Goal: Information Seeking & Learning: Learn about a topic

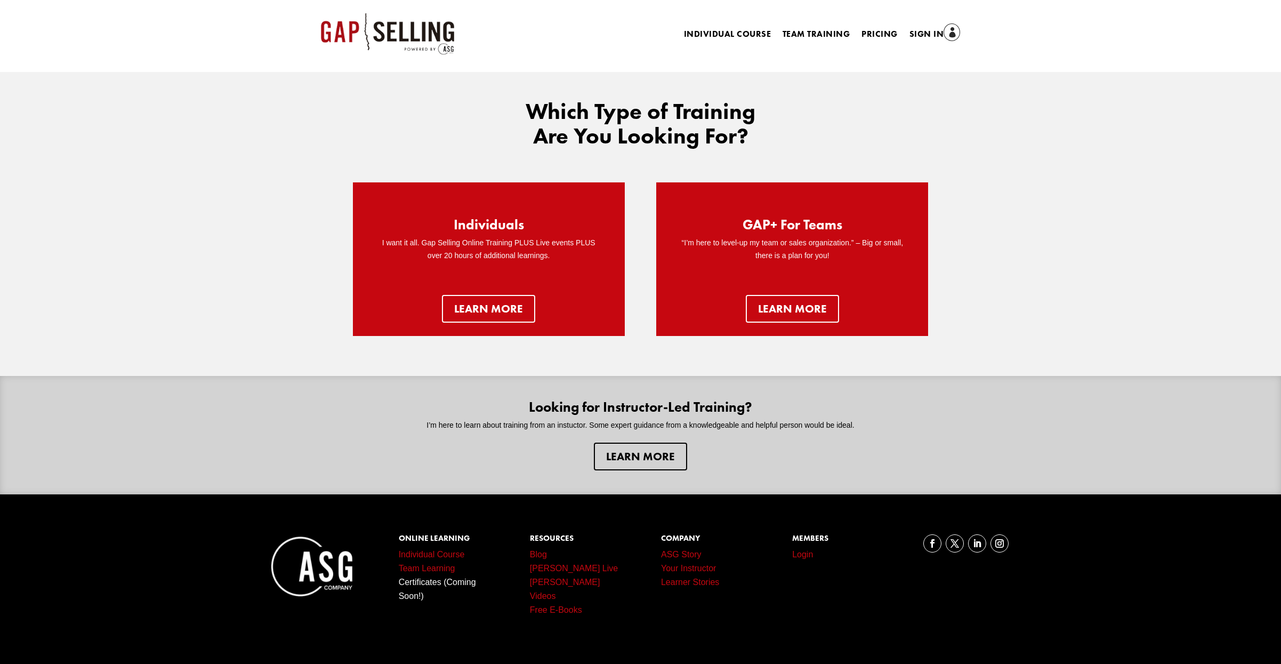
scroll to position [2, 0]
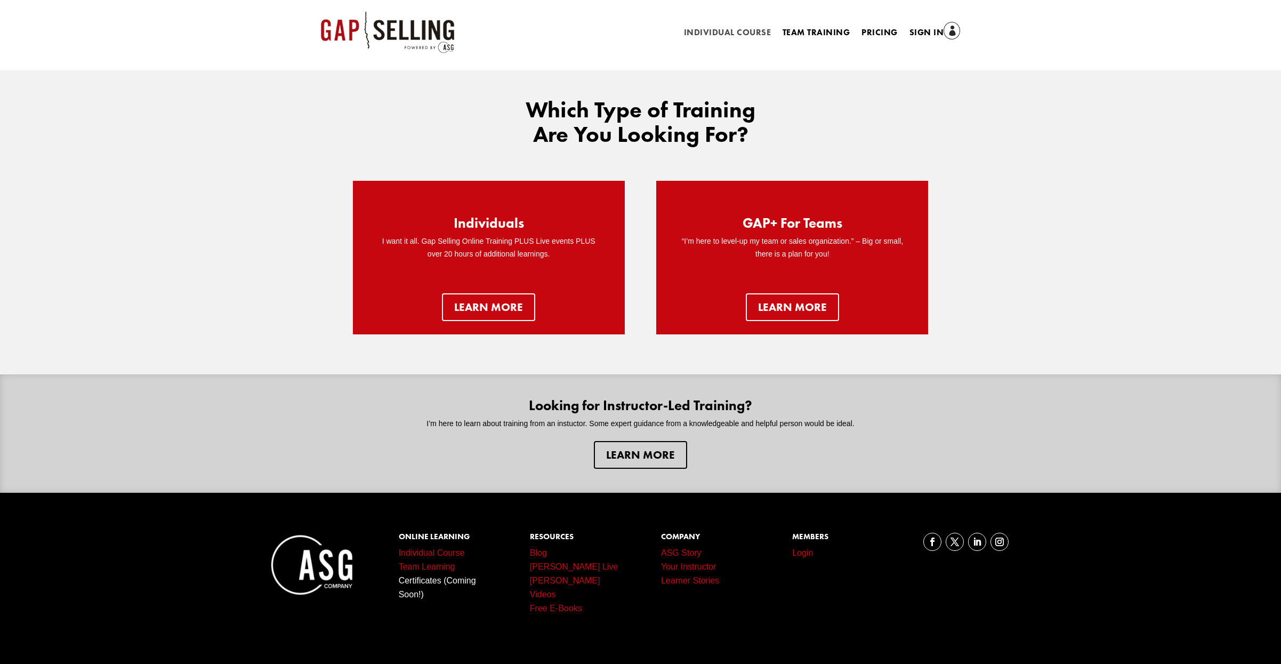
click at [735, 29] on link "Individual Course" at bounding box center [727, 35] width 87 height 12
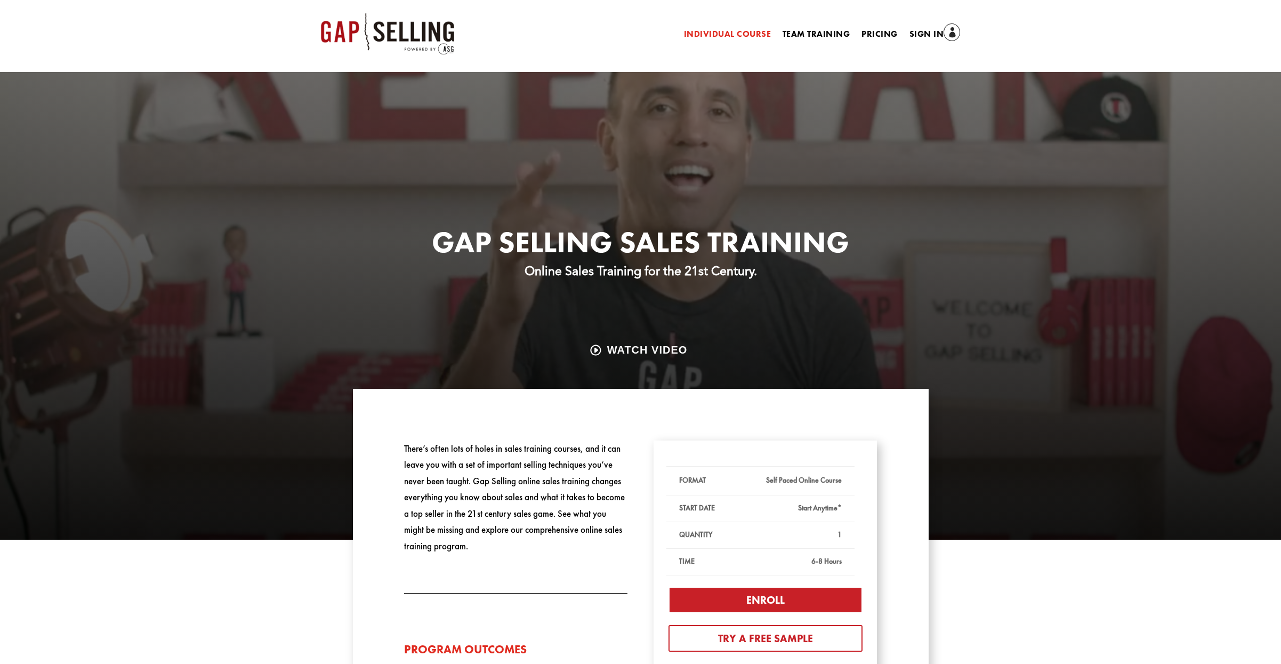
click at [796, 27] on ul "Individual Course Team Training Pricing Sign In" at bounding box center [822, 34] width 288 height 16
click at [804, 33] on link "Team Training" at bounding box center [816, 36] width 67 height 12
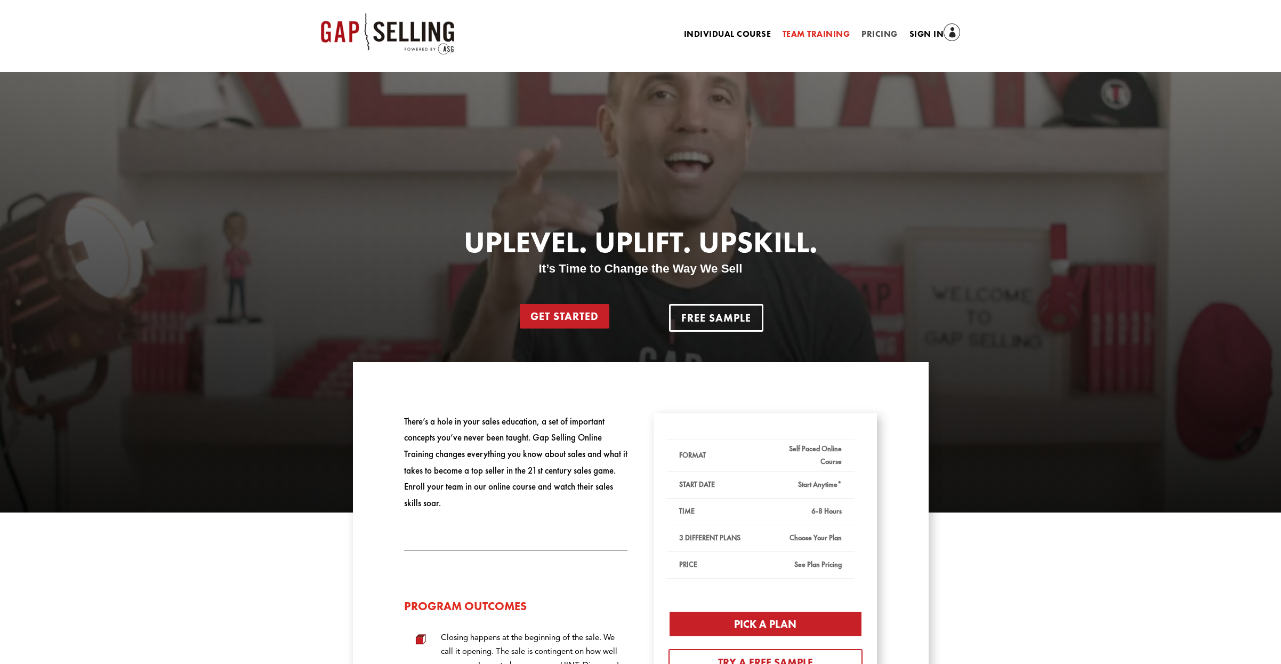
click at [874, 33] on link "Pricing" at bounding box center [879, 36] width 36 height 12
